Goal: Navigation & Orientation: Find specific page/section

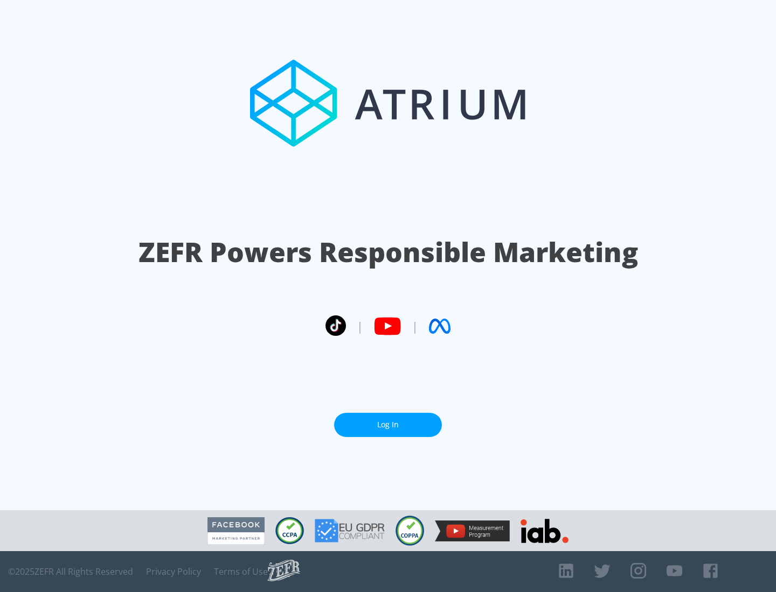
click at [388, 425] on link "Log In" at bounding box center [388, 425] width 108 height 24
